Goal: Navigation & Orientation: Find specific page/section

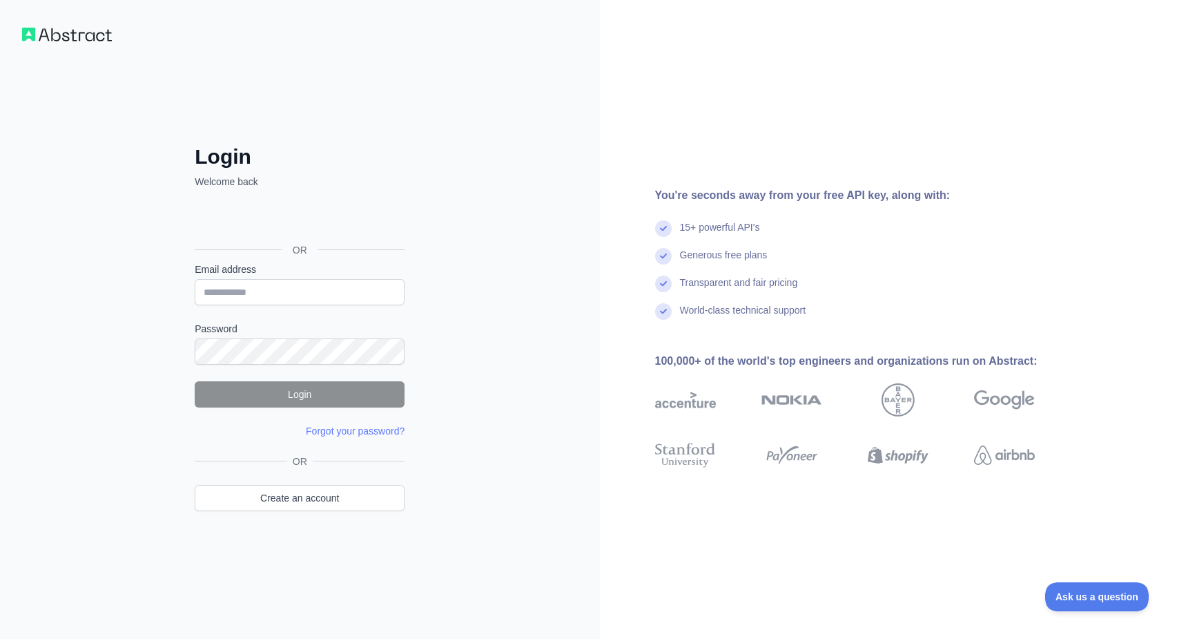
click at [276, 276] on div "Email address" at bounding box center [300, 283] width 210 height 43
click at [270, 286] on input "Email address" at bounding box center [300, 292] width 210 height 26
type input "**********"
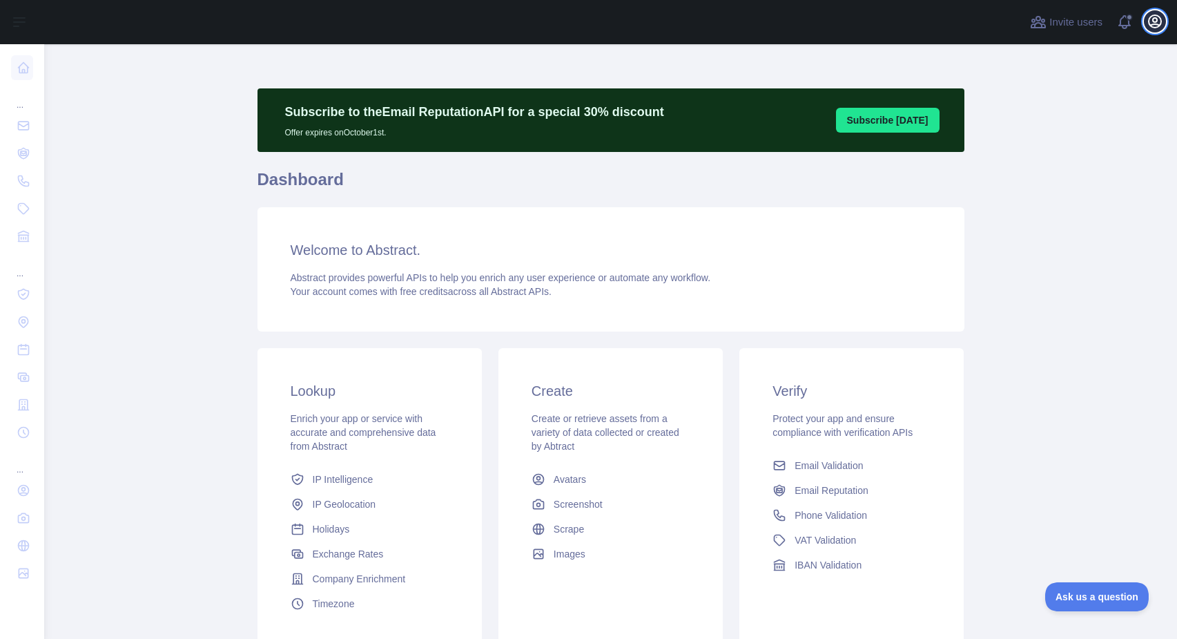
click at [1156, 25] on icon "button" at bounding box center [1155, 21] width 17 height 17
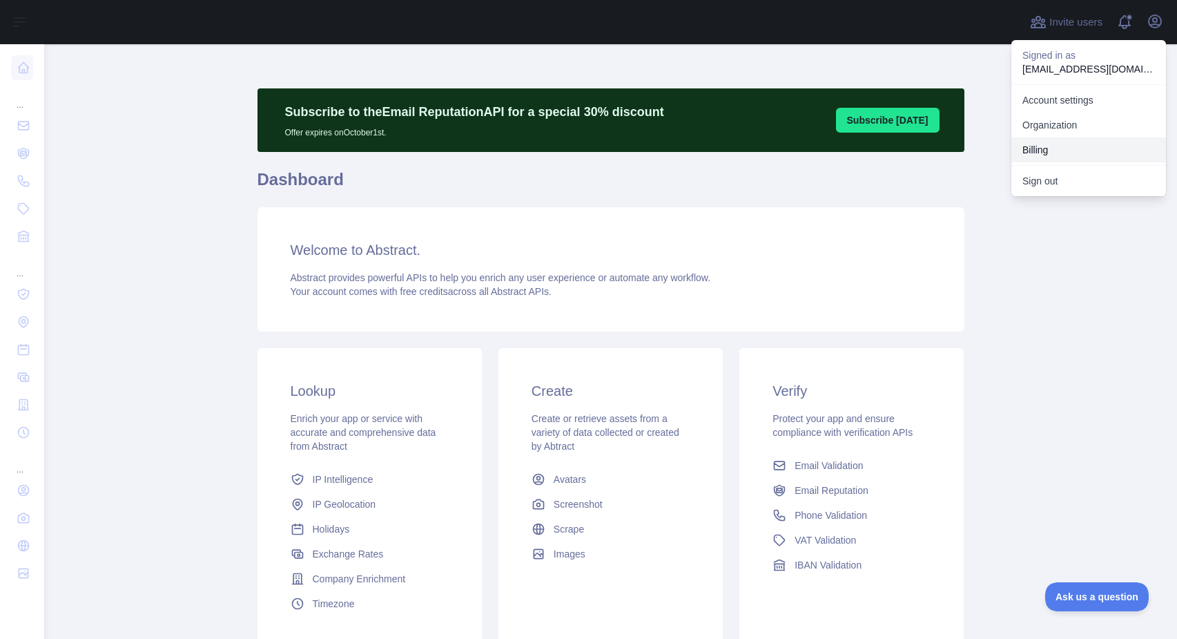
click at [1037, 149] on button "Billing" at bounding box center [1088, 149] width 155 height 25
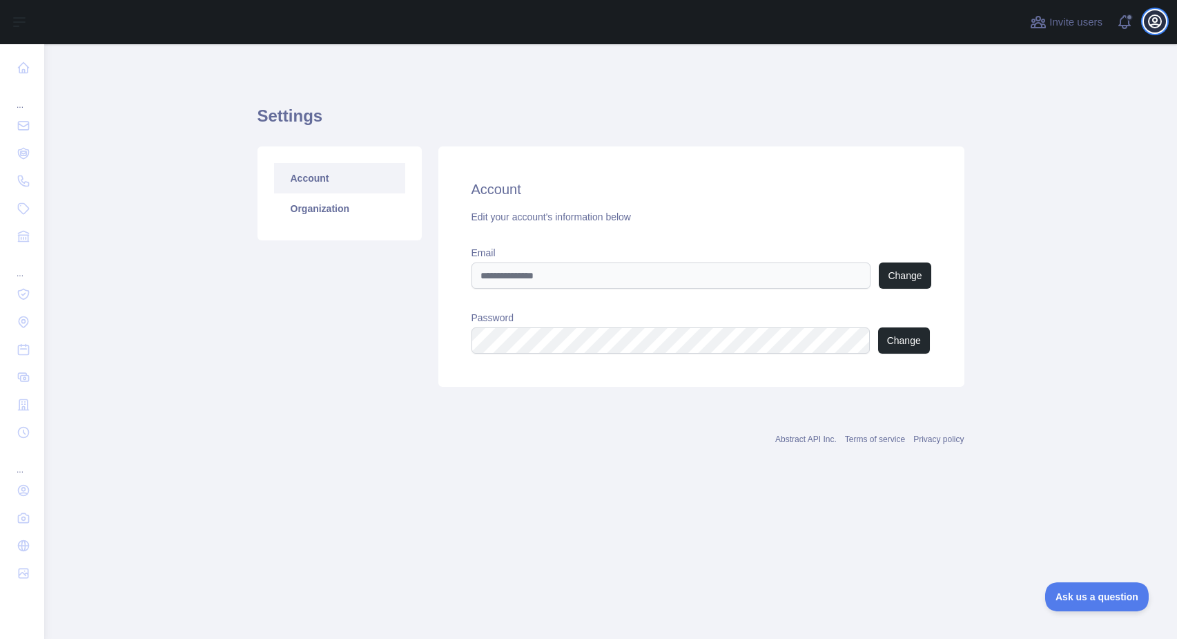
click at [1154, 26] on icon "button" at bounding box center [1155, 21] width 17 height 17
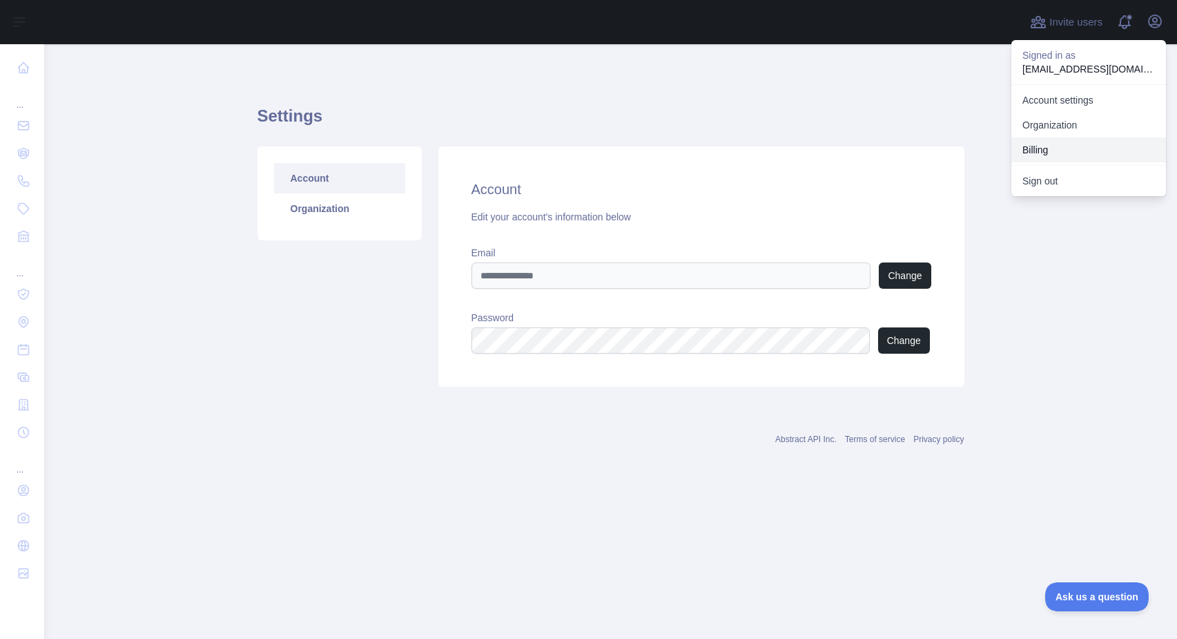
click at [1091, 153] on button "Billing" at bounding box center [1088, 149] width 155 height 25
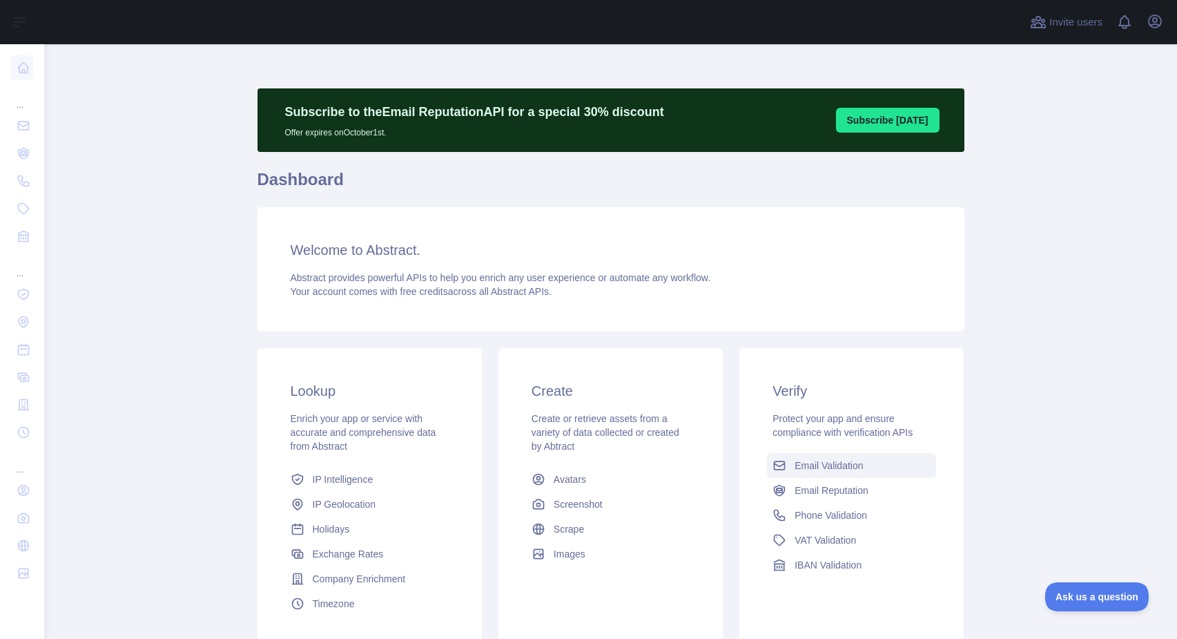
click at [799, 461] on span "Email Validation" at bounding box center [829, 465] width 68 height 14
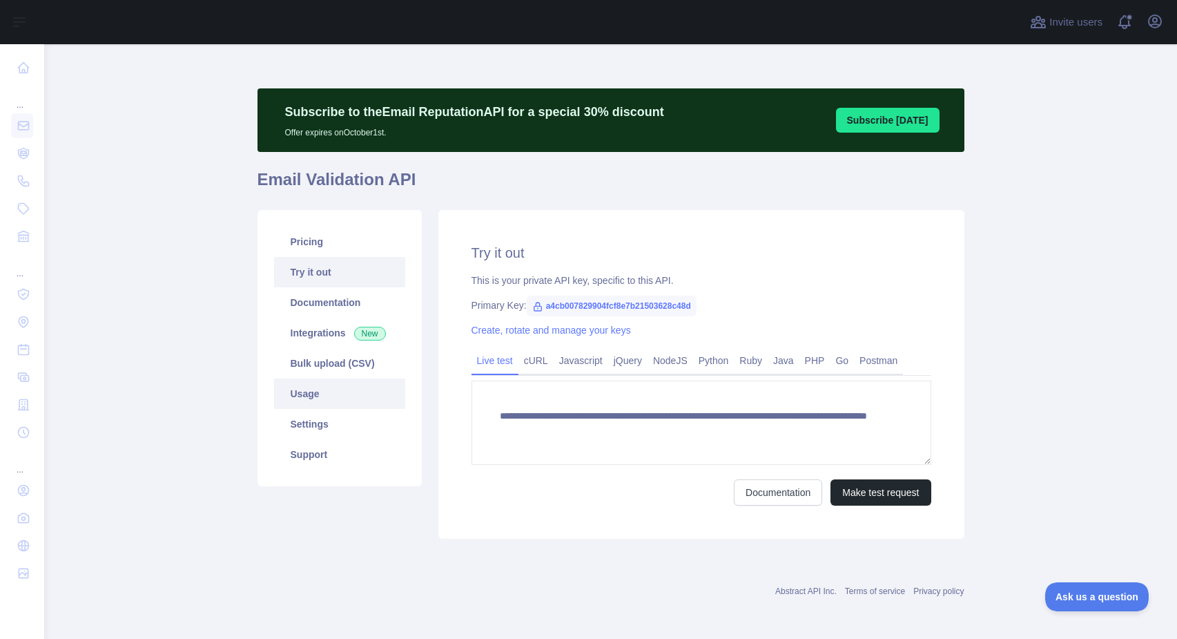
click at [313, 395] on link "Usage" at bounding box center [339, 393] width 131 height 30
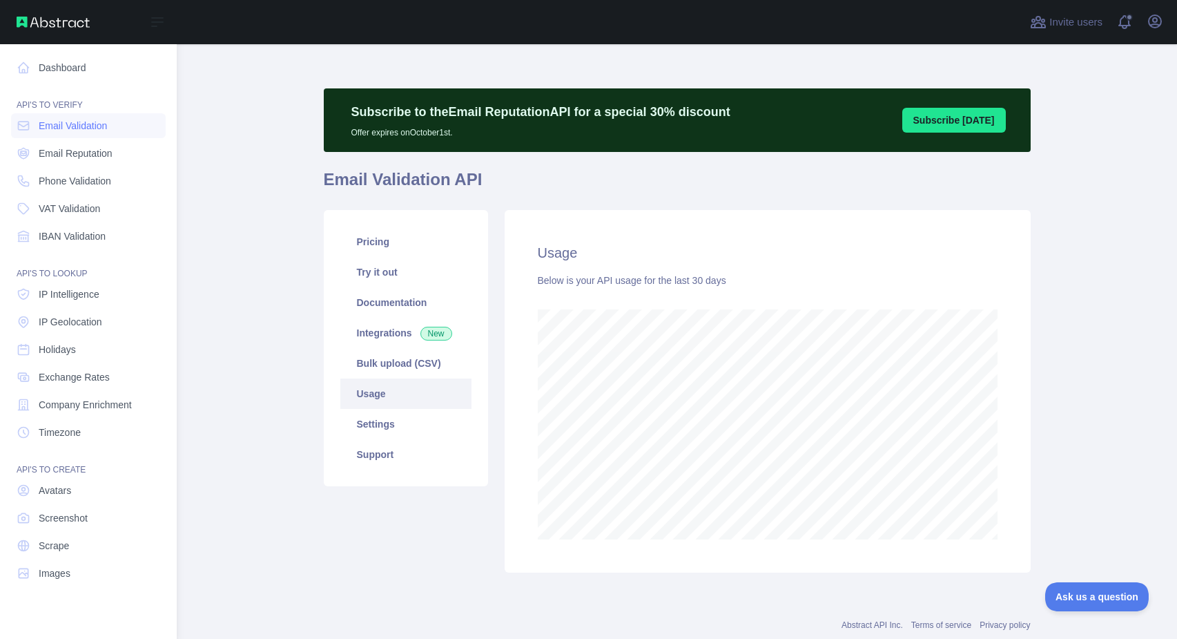
scroll to position [689690, 689284]
click at [27, 72] on icon at bounding box center [24, 68] width 10 height 10
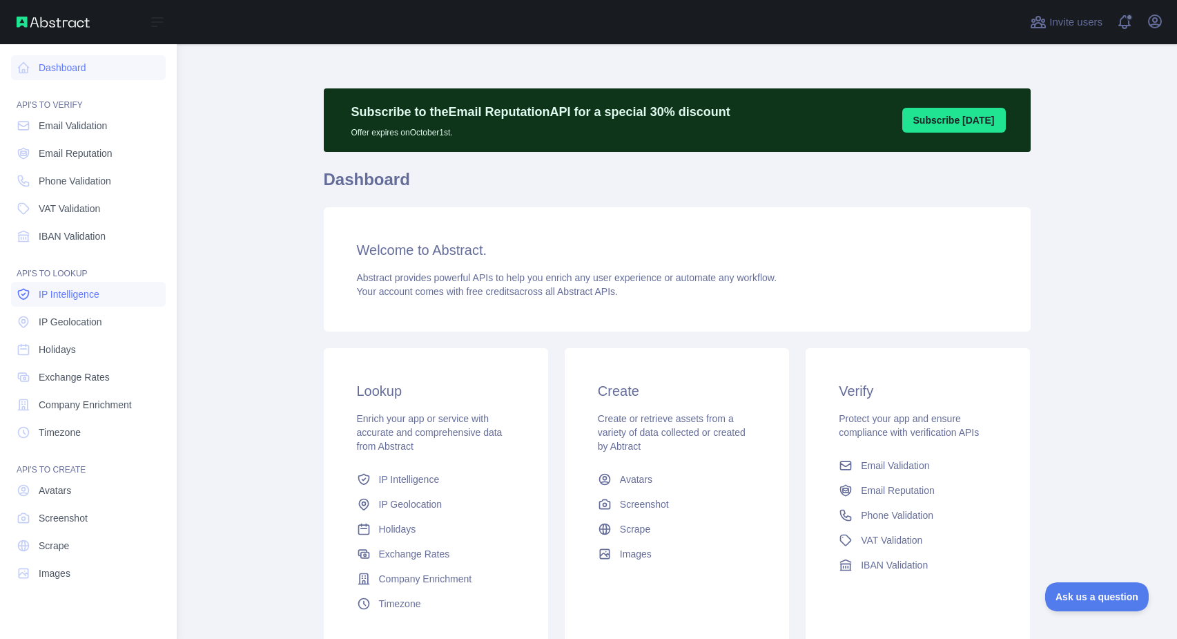
click at [50, 295] on span "IP Intelligence" at bounding box center [69, 294] width 61 height 14
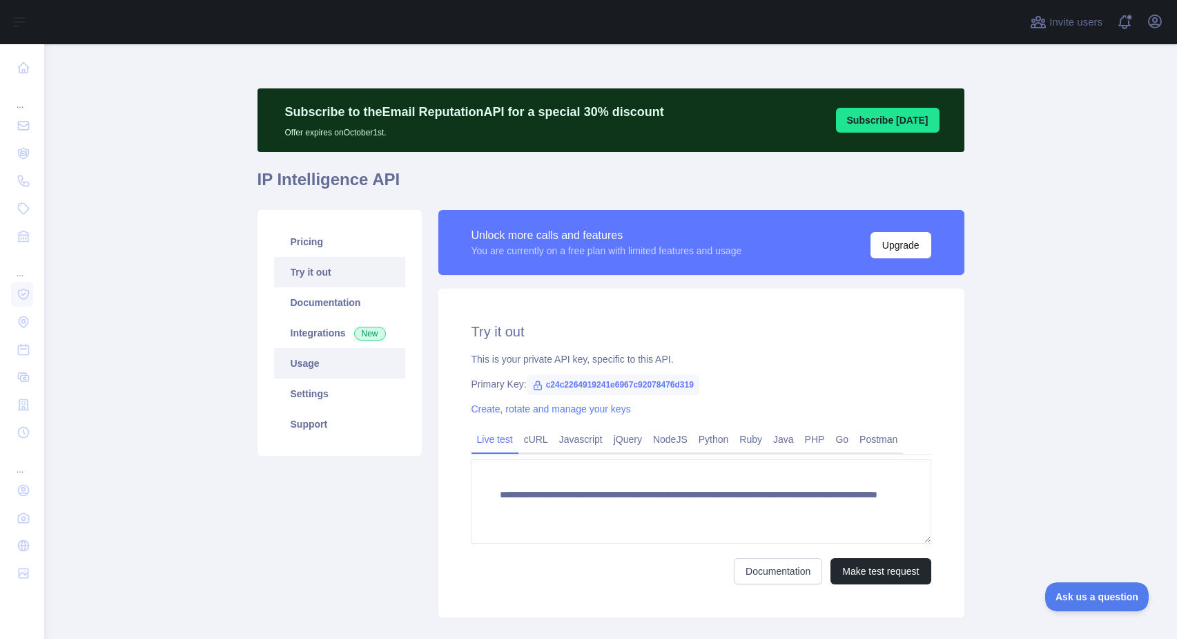
click at [336, 370] on link "Usage" at bounding box center [339, 363] width 131 height 30
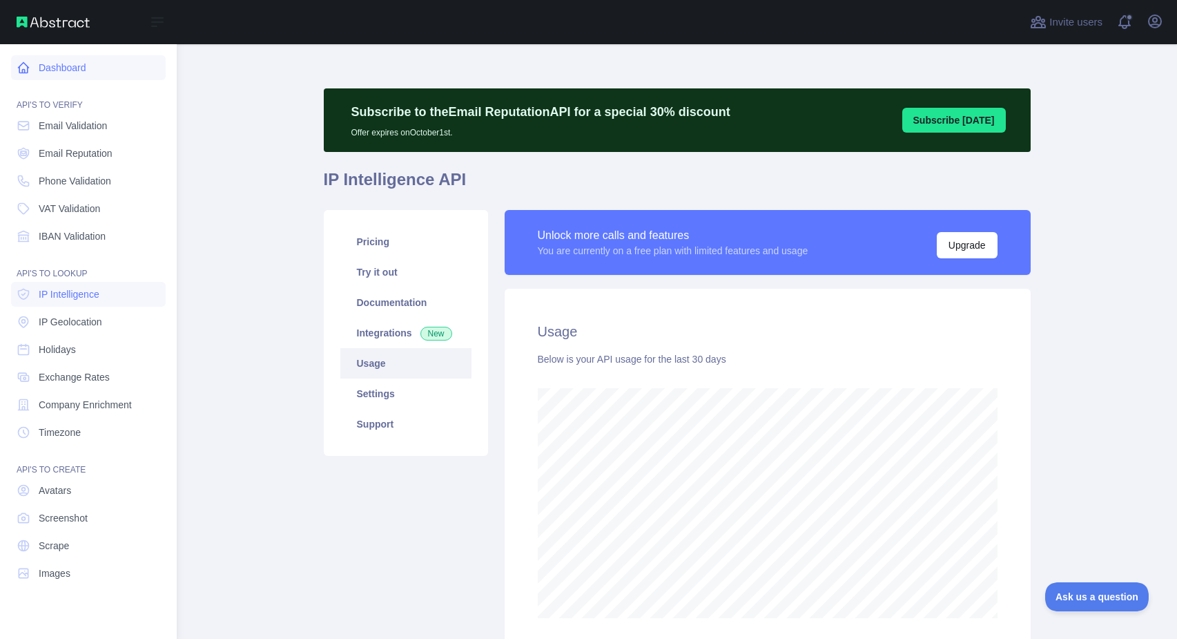
scroll to position [689690, 689284]
click at [30, 70] on icon at bounding box center [24, 68] width 14 height 14
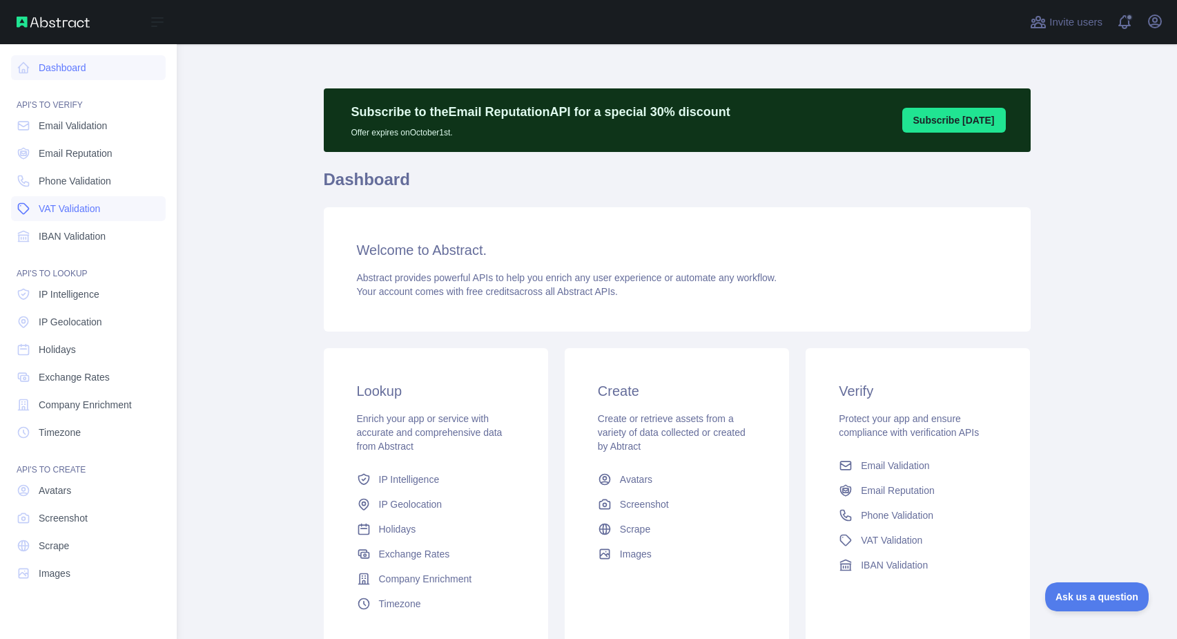
click at [59, 204] on span "VAT Validation" at bounding box center [69, 209] width 61 height 14
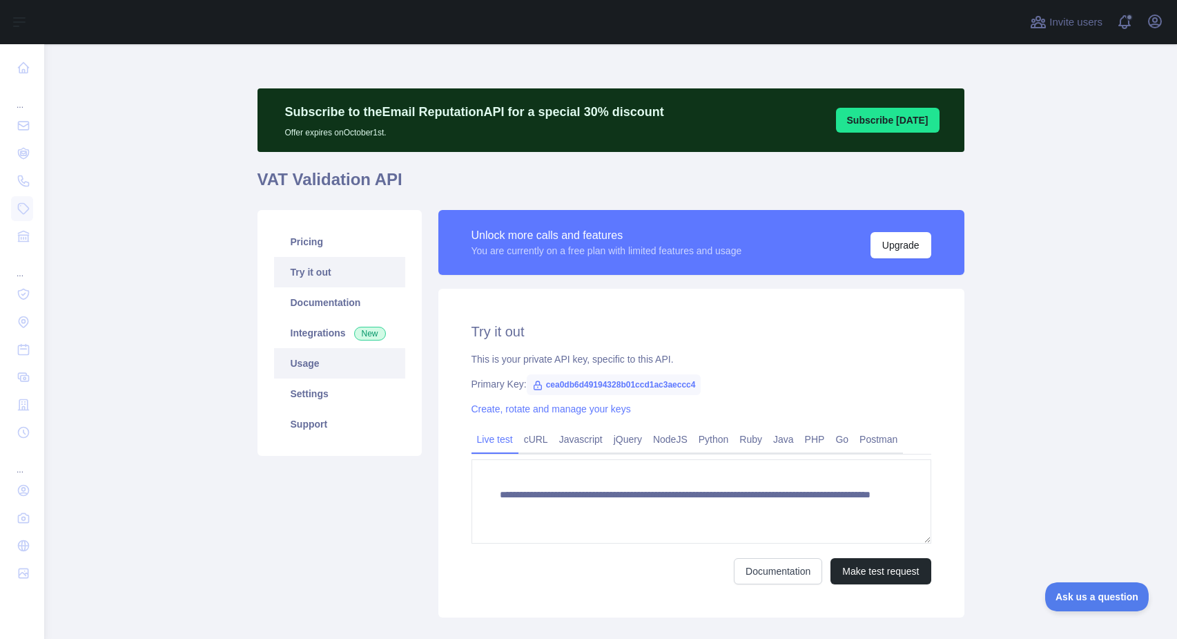
click at [345, 367] on link "Usage" at bounding box center [339, 363] width 131 height 30
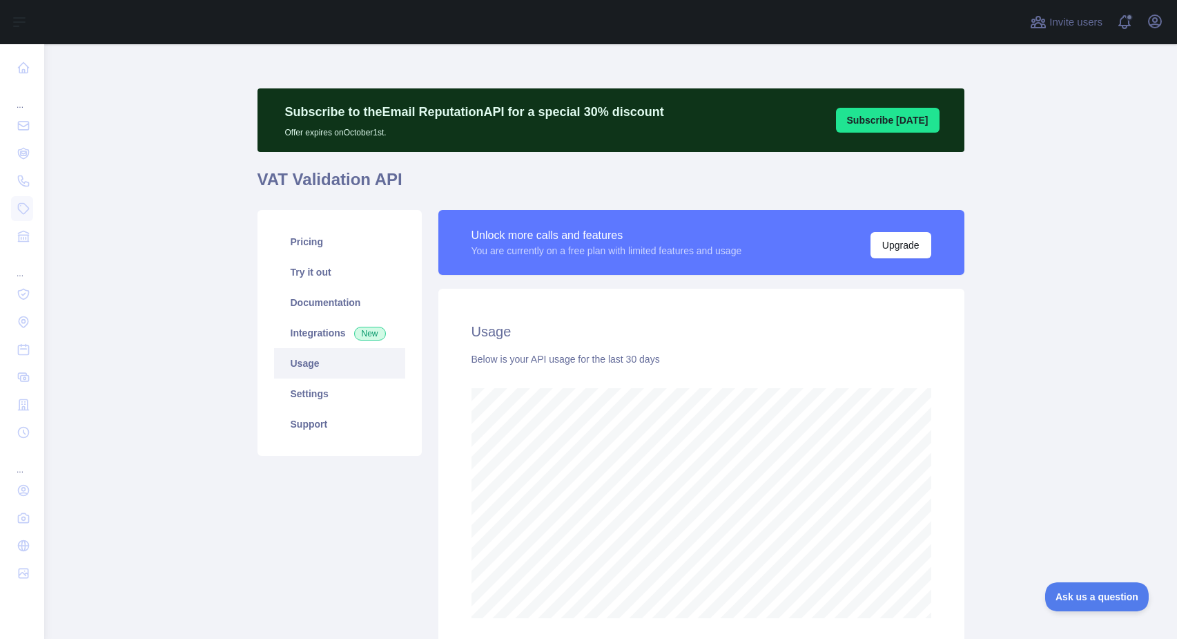
scroll to position [594, 1133]
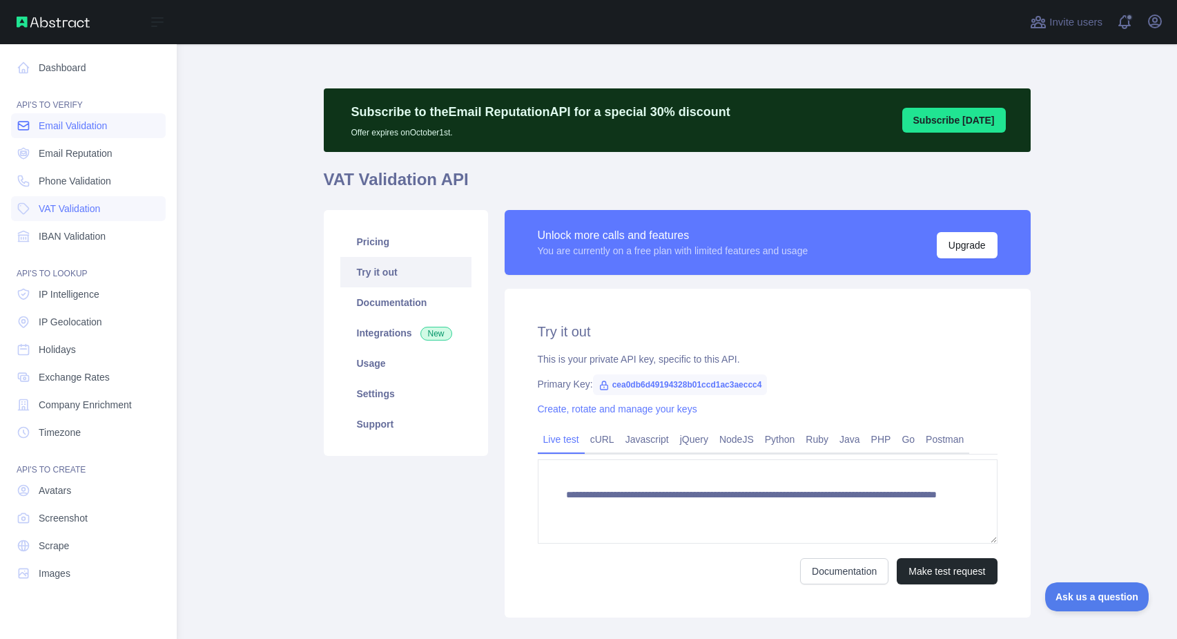
click at [41, 135] on link "Email Validation" at bounding box center [88, 125] width 155 height 25
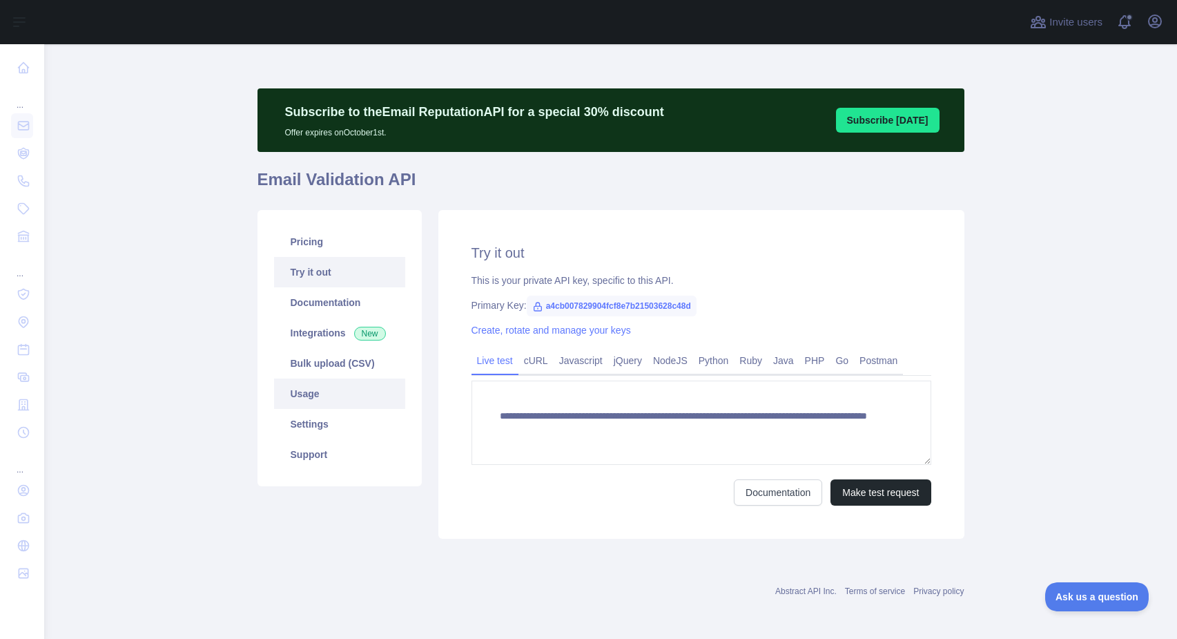
click at [347, 402] on link "Usage" at bounding box center [339, 393] width 131 height 30
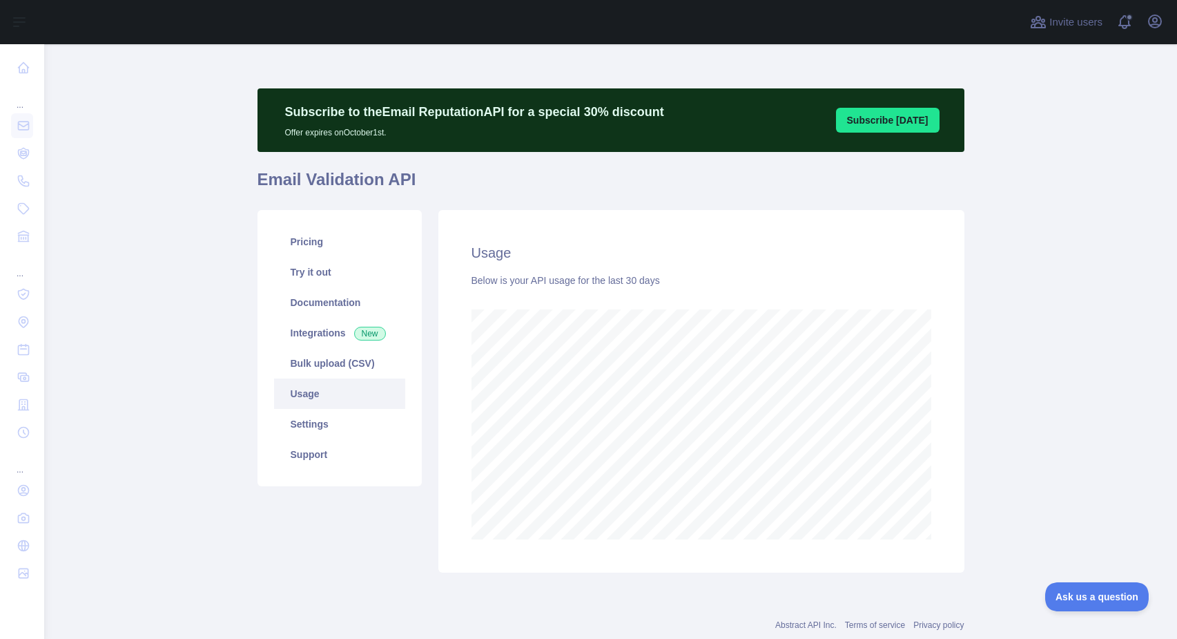
scroll to position [689690, 689152]
